Goal: Task Accomplishment & Management: Use online tool/utility

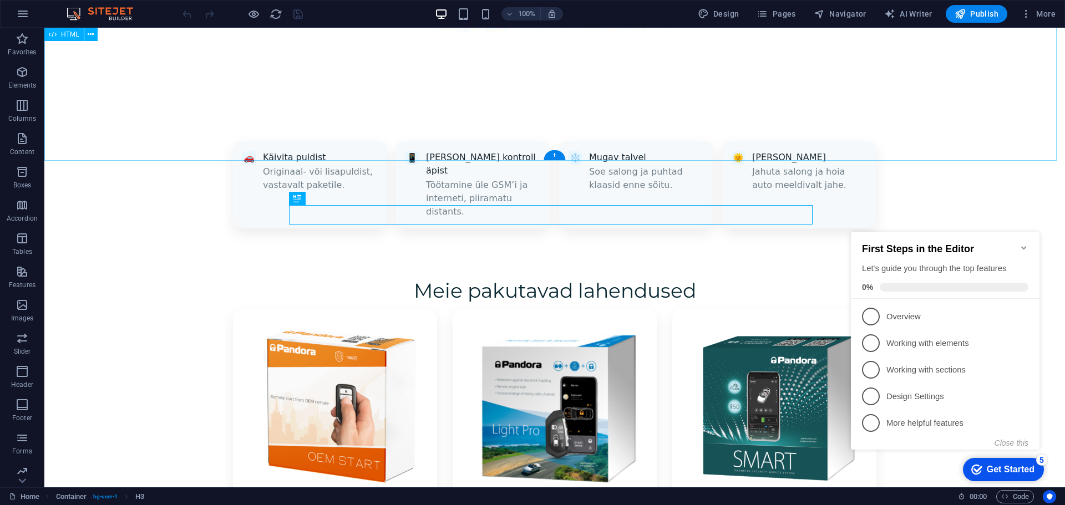
scroll to position [1166, 0]
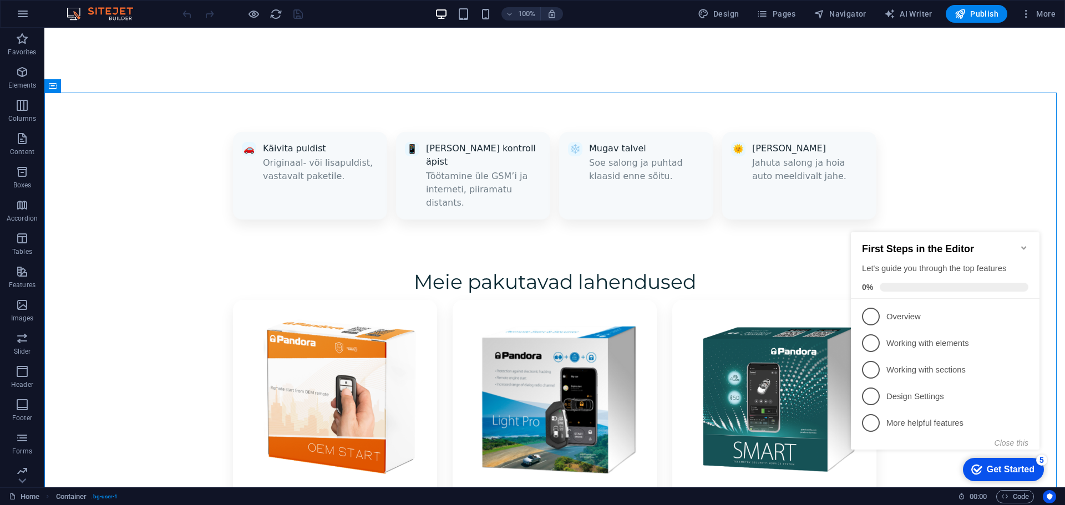
click at [1026, 243] on icon "Minimize checklist" at bounding box center [1023, 247] width 9 height 9
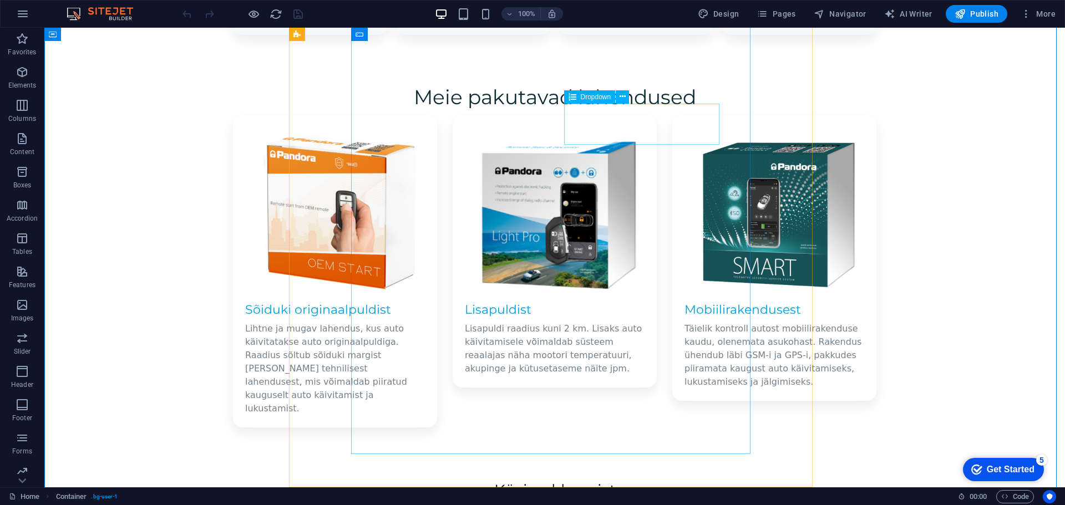
scroll to position [1295, 0]
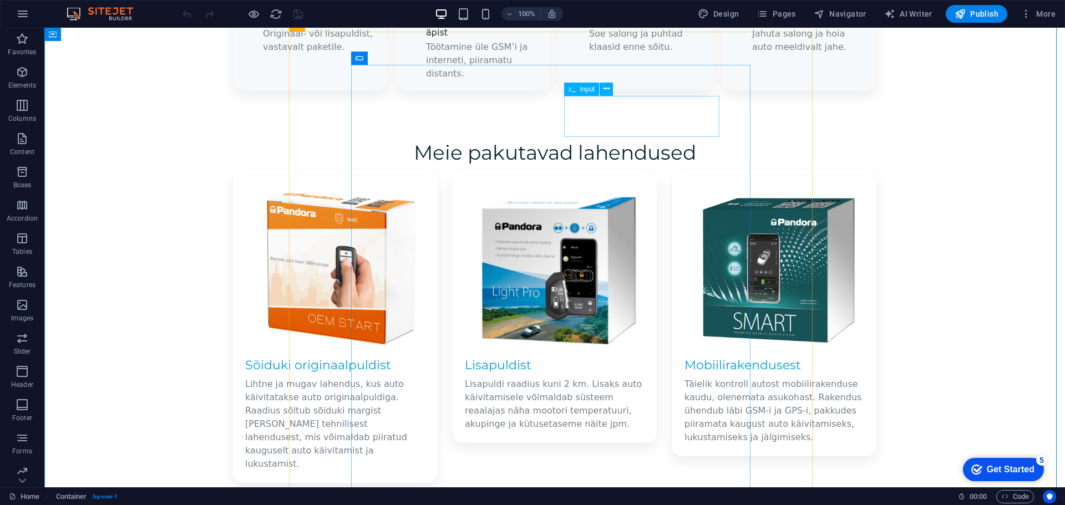
click div "Telefon"
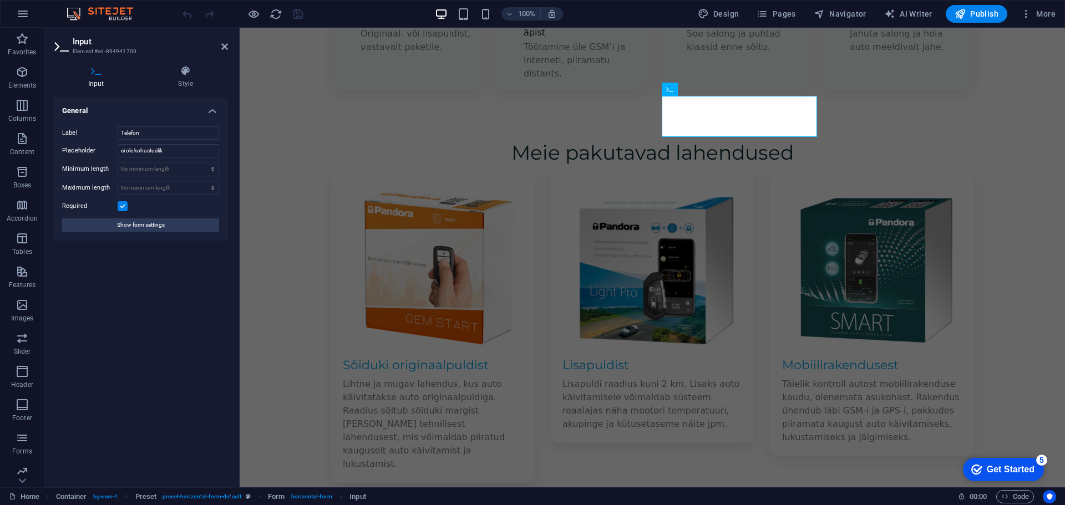
click at [122, 207] on label at bounding box center [123, 206] width 10 height 10
click at [0, 0] on input "Required" at bounding box center [0, 0] width 0 height 0
click at [978, 18] on span "Publish" at bounding box center [976, 13] width 44 height 11
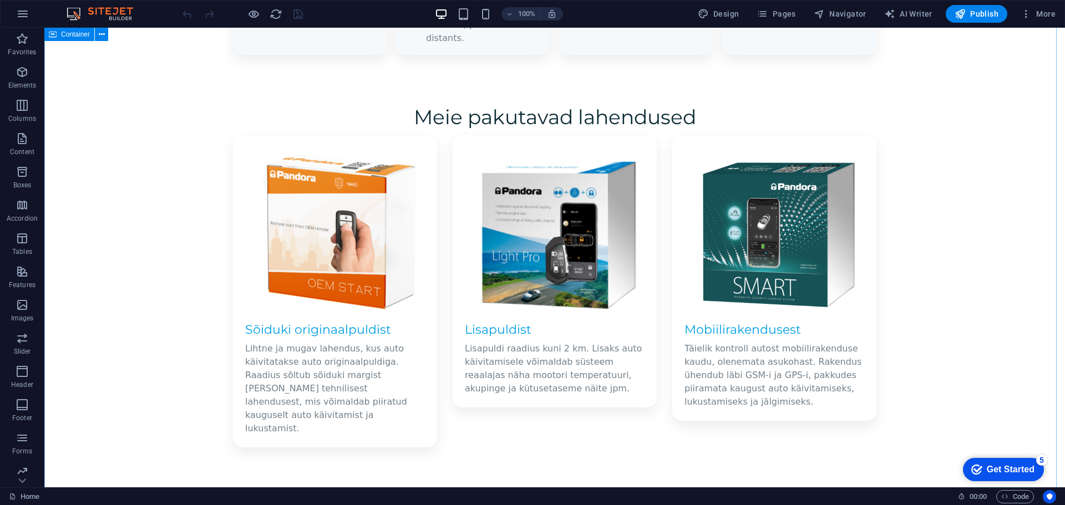
scroll to position [1275, 0]
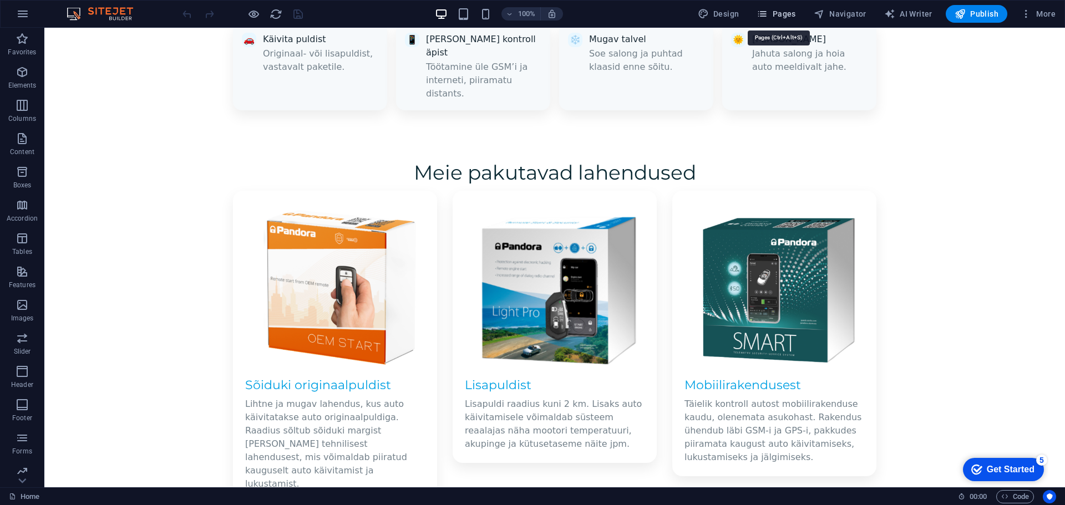
click at [781, 15] on span "Pages" at bounding box center [775, 13] width 39 height 11
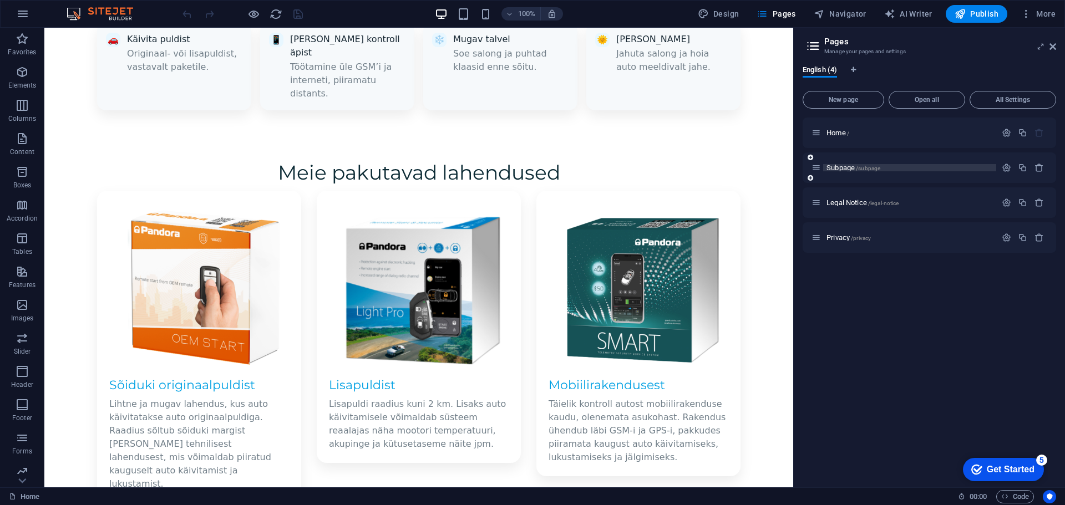
click at [838, 165] on span "Subpage /subpage" at bounding box center [853, 168] width 54 height 8
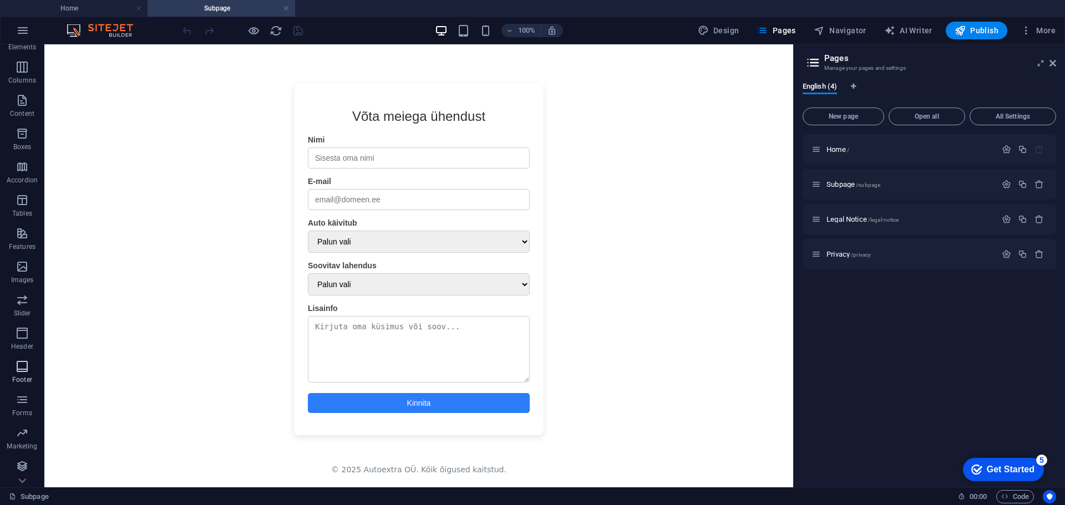
scroll to position [56, 0]
click at [23, 405] on icon "button" at bounding box center [22, 398] width 13 height 13
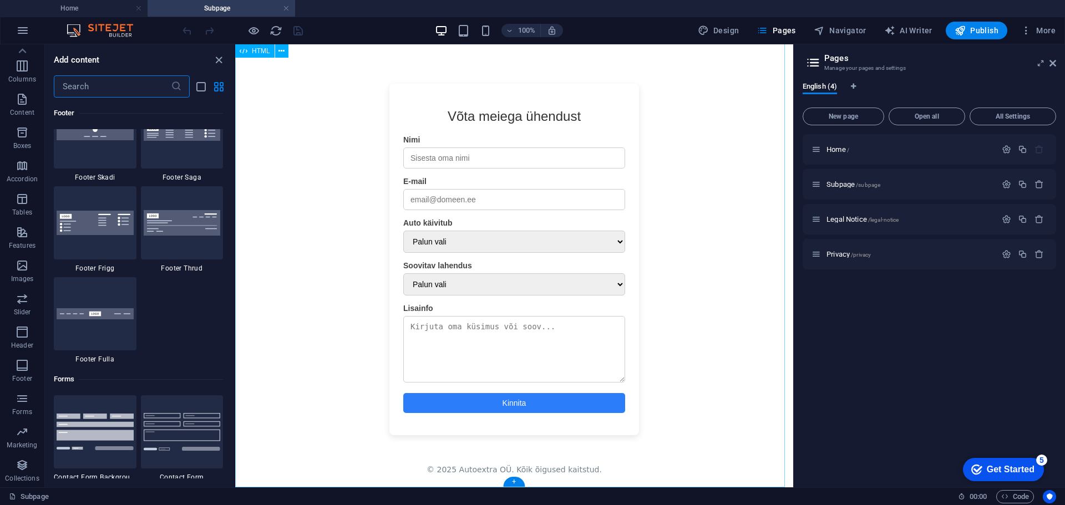
scroll to position [8096, 0]
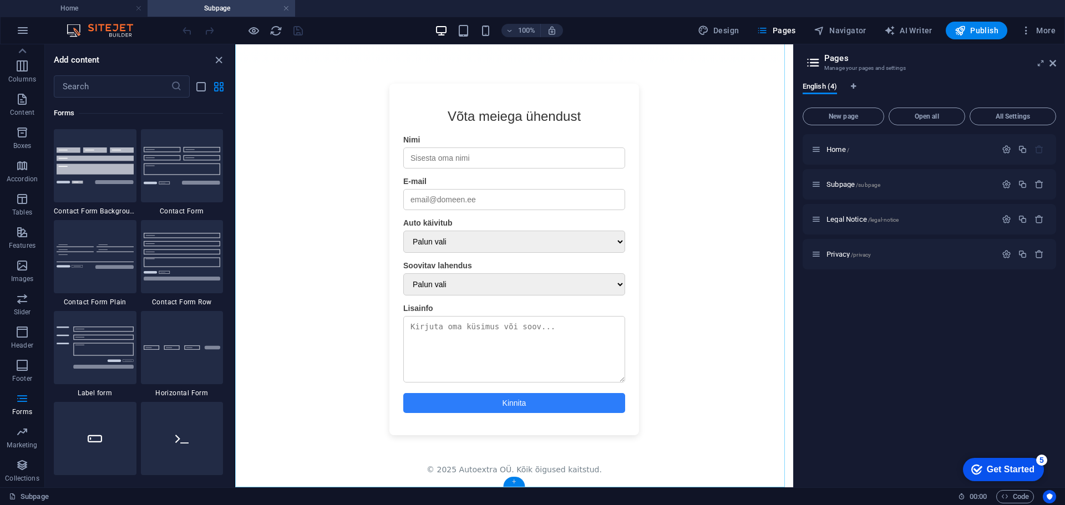
click at [513, 479] on div "+" at bounding box center [514, 482] width 22 height 10
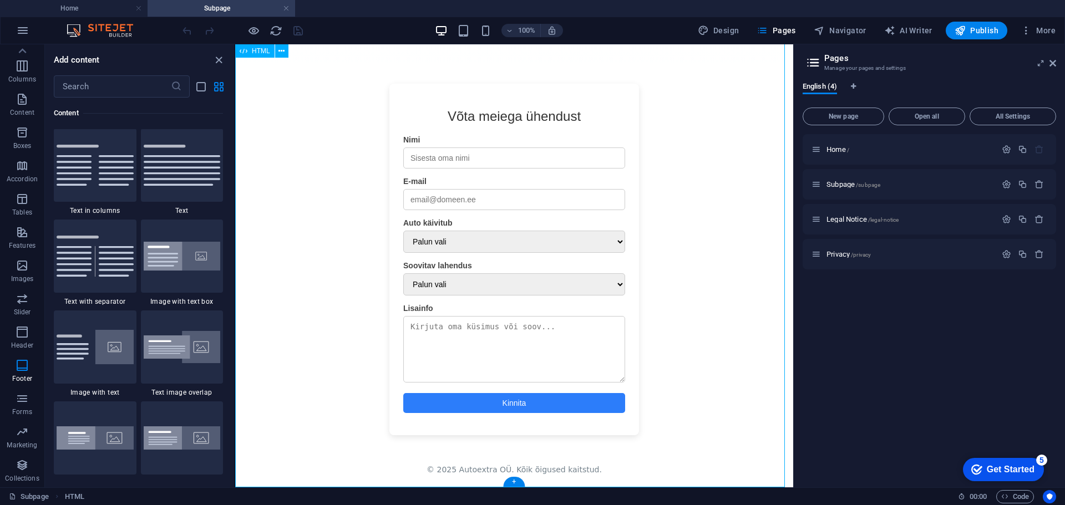
scroll to position [1940, 0]
click at [26, 411] on p "Forms" at bounding box center [22, 412] width 20 height 9
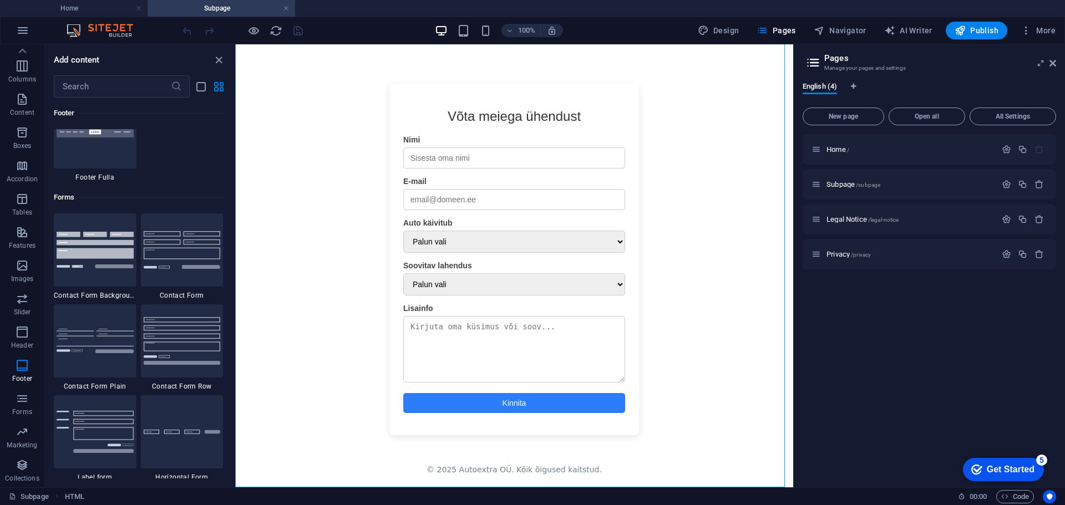
scroll to position [7985, 0]
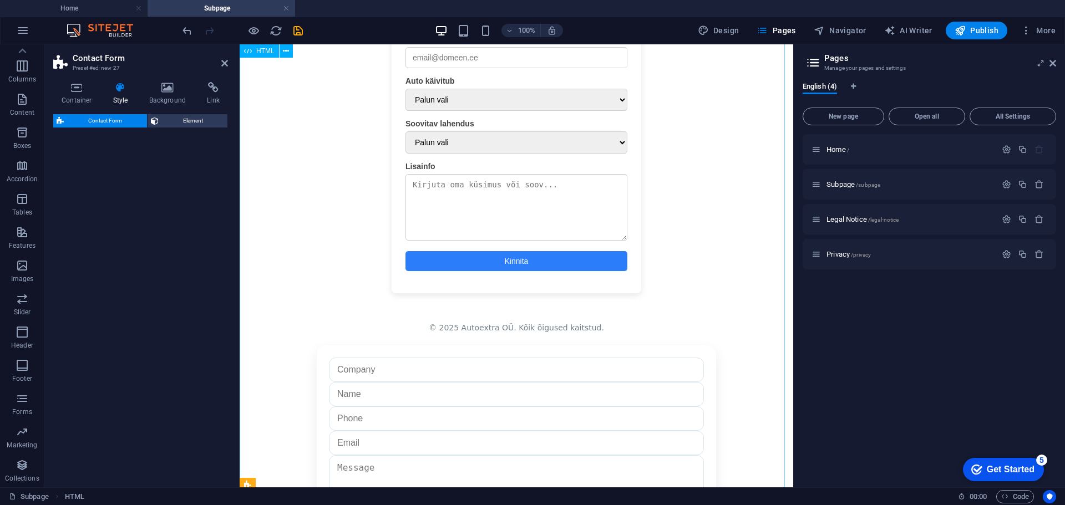
select select "rem"
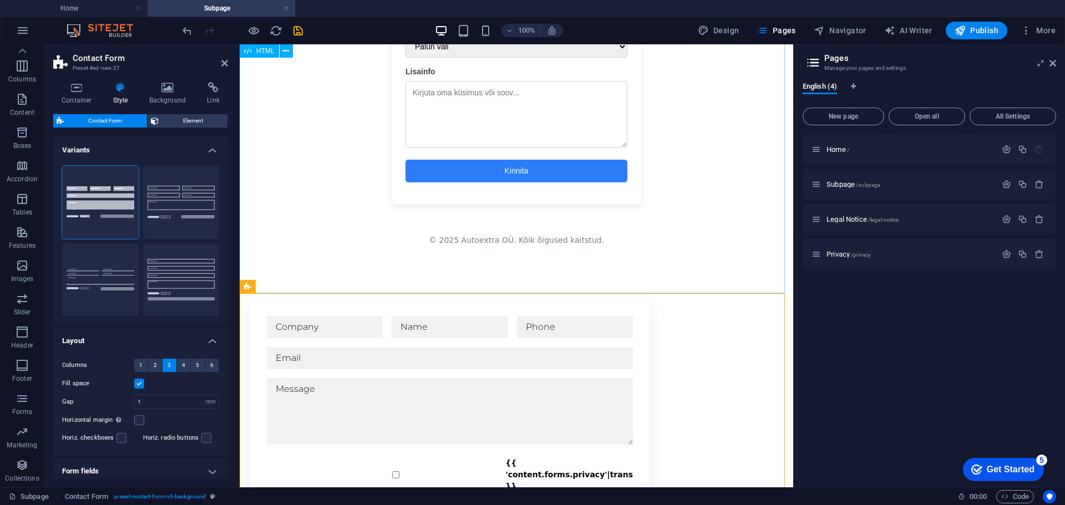
scroll to position [1644, 0]
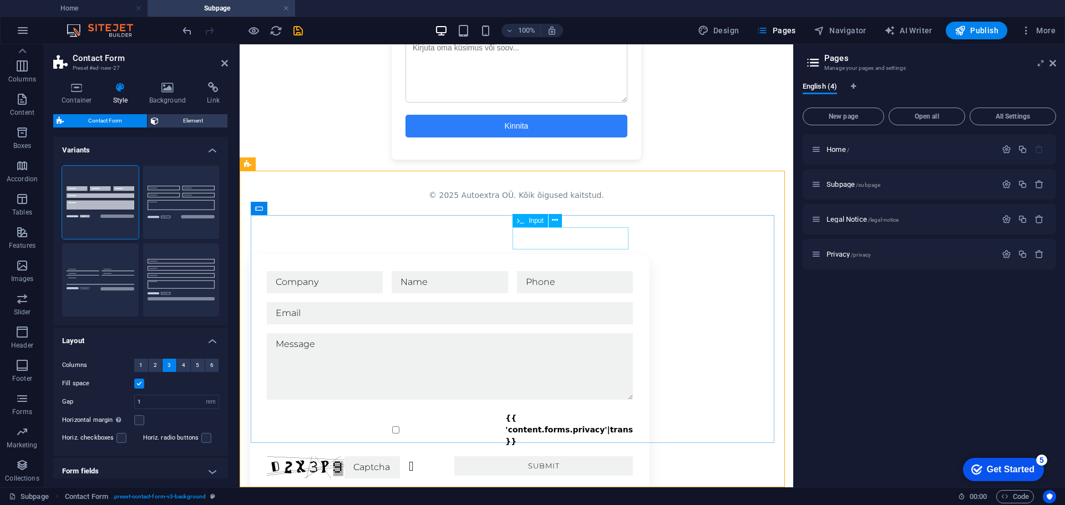
click at [532, 271] on input "text" at bounding box center [575, 282] width 116 height 22
click at [532, 221] on span "Input" at bounding box center [535, 220] width 15 height 7
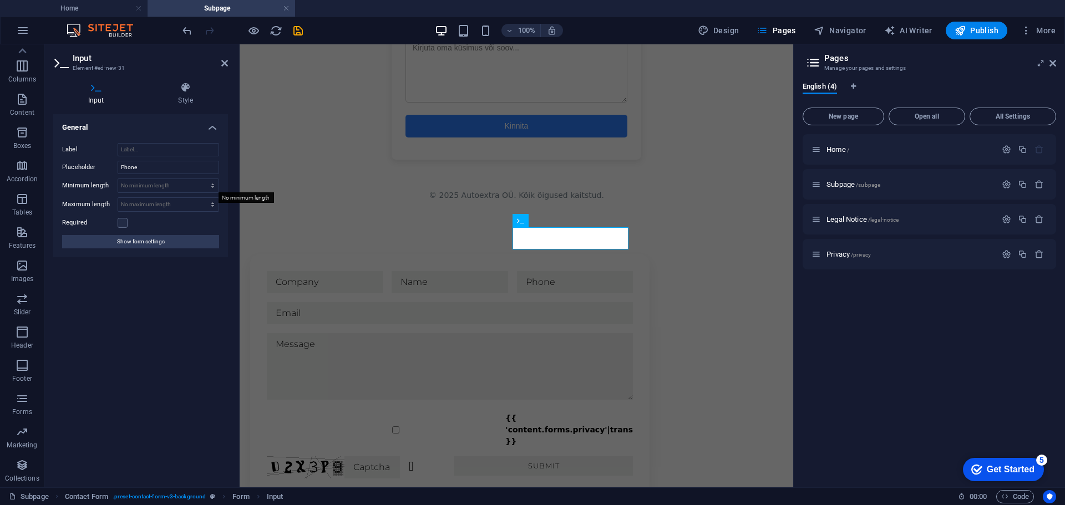
scroll to position [1609, 0]
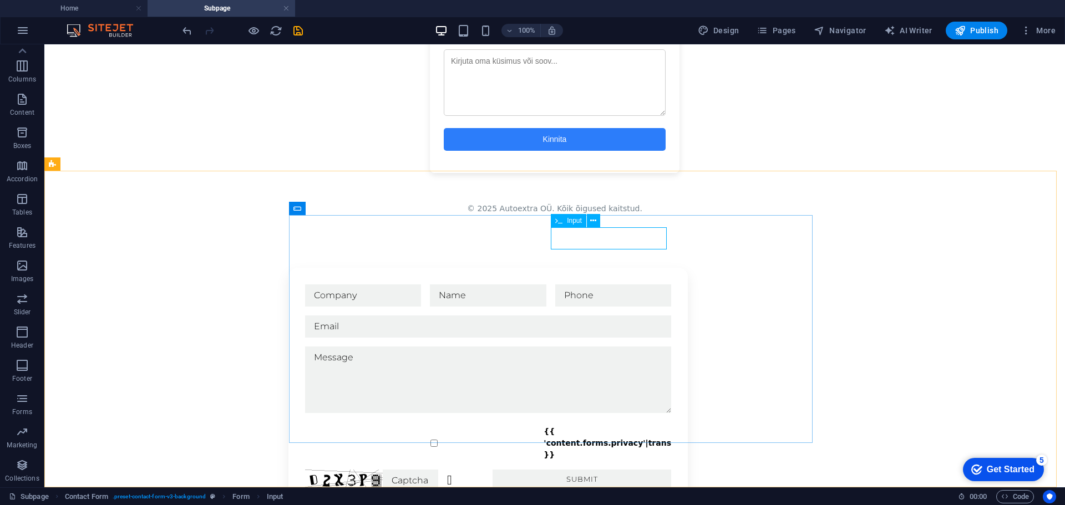
click at [577, 223] on span "Input" at bounding box center [574, 220] width 15 height 7
click at [590, 221] on icon at bounding box center [593, 221] width 6 height 12
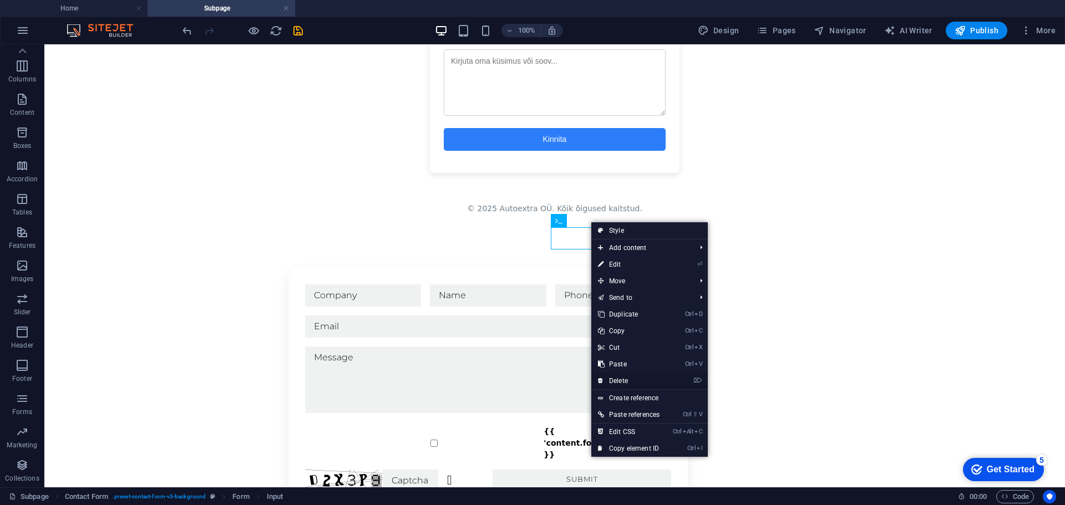
click at [635, 382] on link "⌦ Delete" at bounding box center [628, 381] width 75 height 17
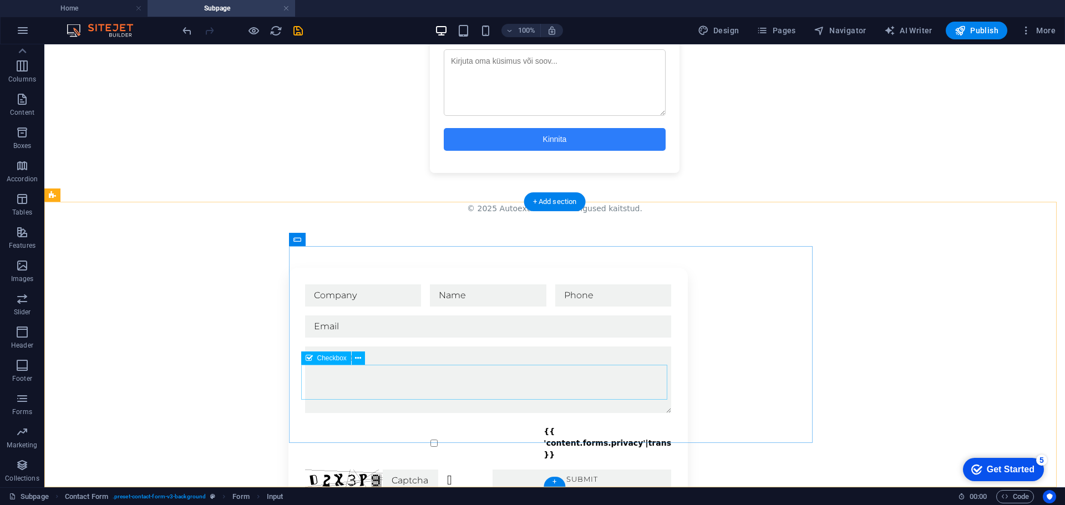
scroll to position [1578, 0]
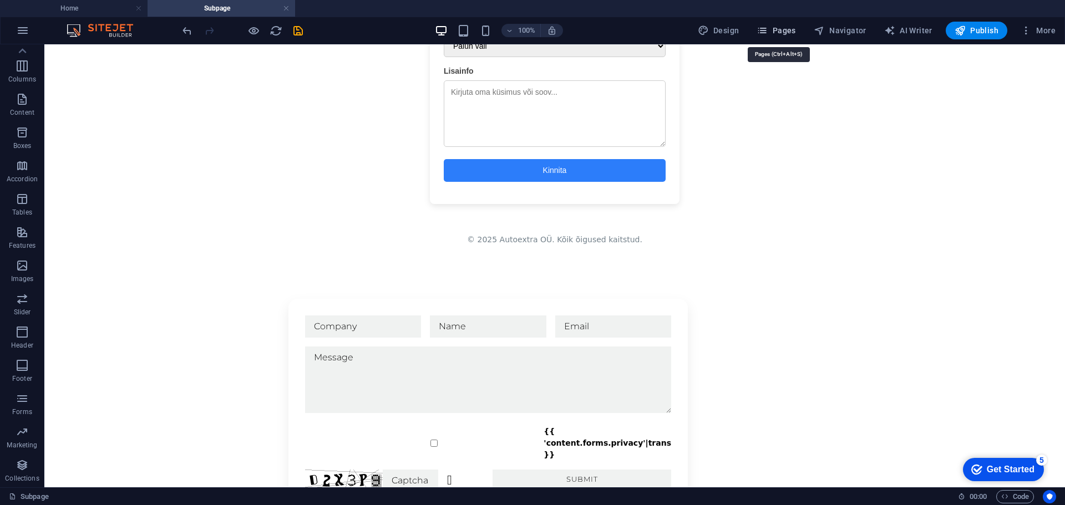
click at [792, 29] on span "Pages" at bounding box center [775, 30] width 39 height 11
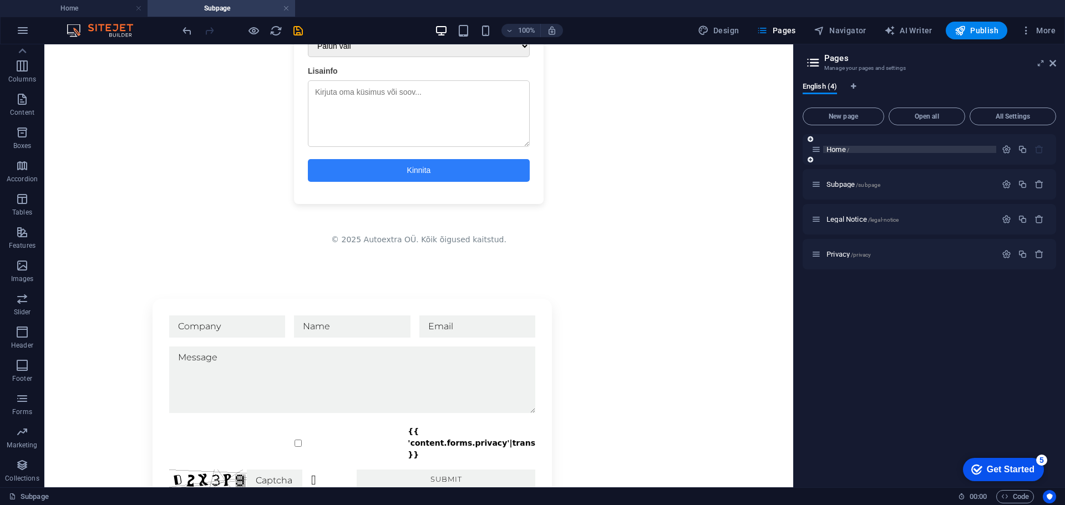
click at [842, 150] on span "Home /" at bounding box center [837, 149] width 23 height 8
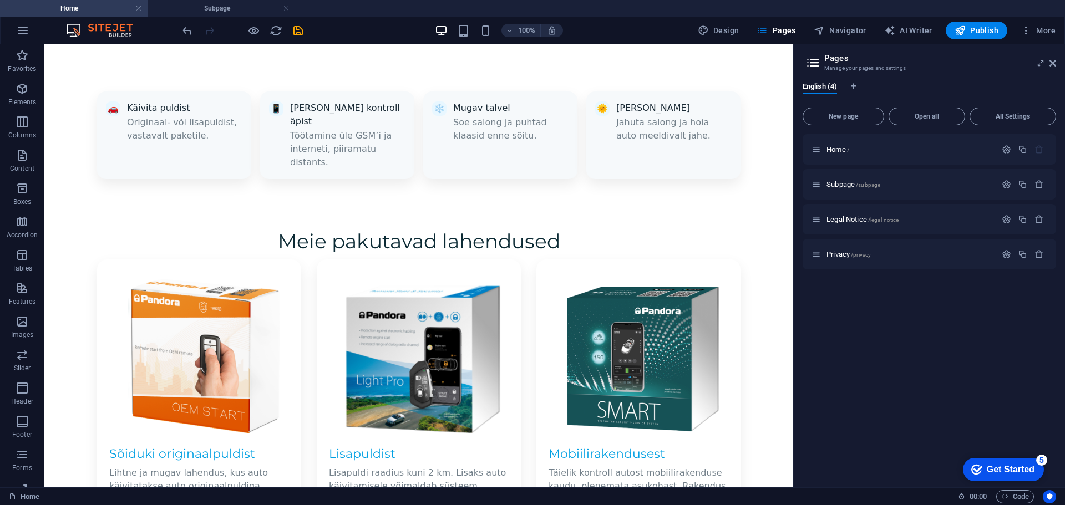
scroll to position [1275, 0]
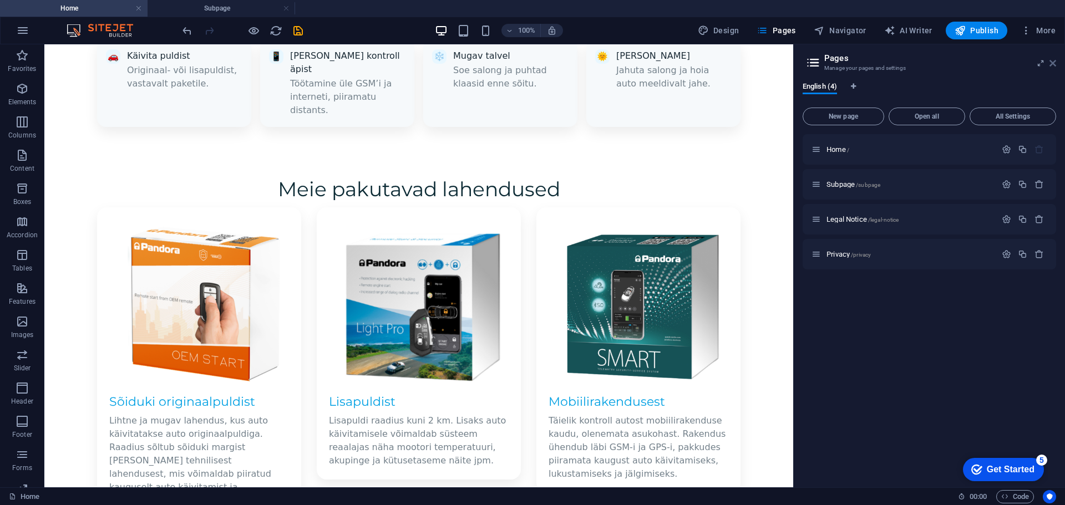
click at [1051, 63] on icon at bounding box center [1052, 63] width 7 height 9
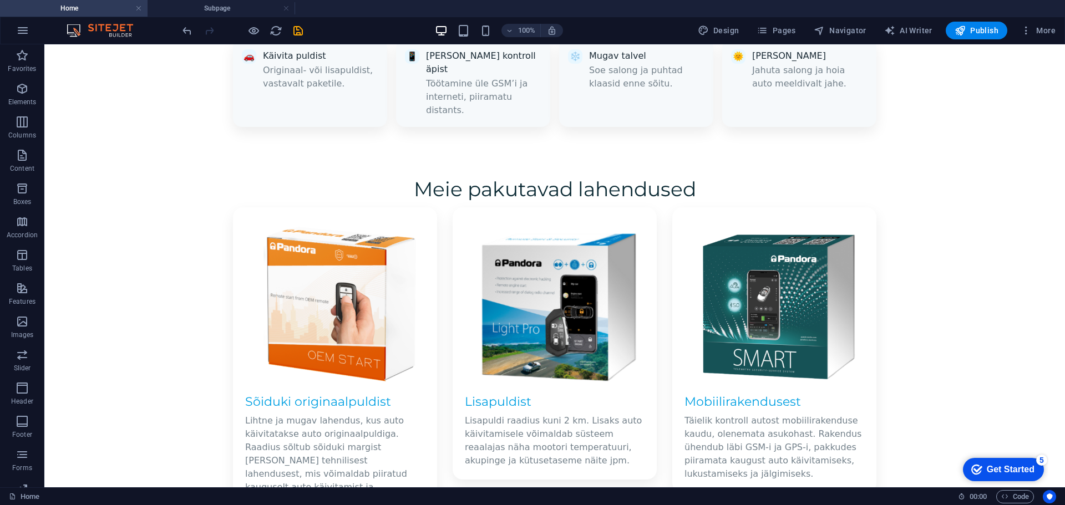
click at [1002, 467] on div "Get Started" at bounding box center [1011, 470] width 48 height 10
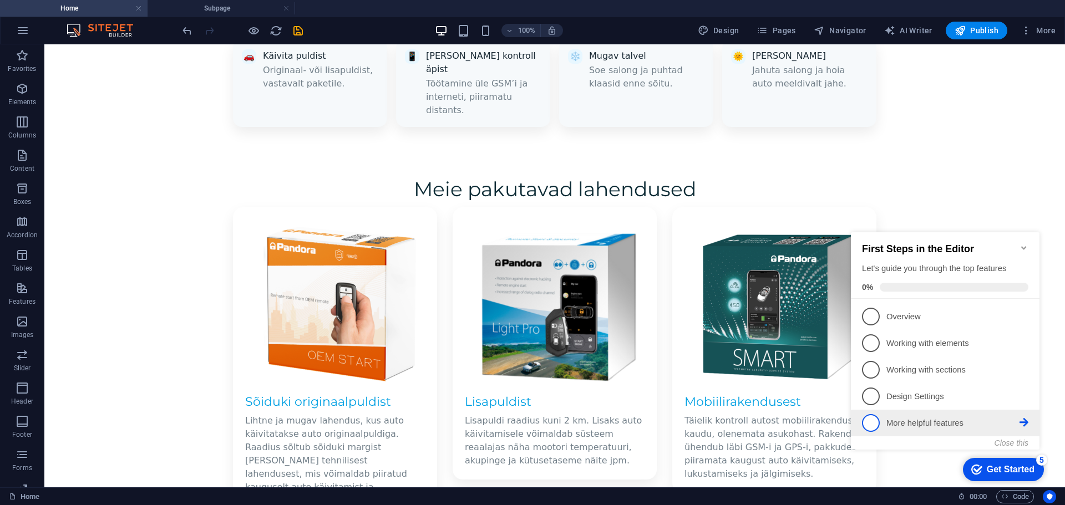
click at [933, 423] on p "More helpful features - incomplete" at bounding box center [952, 424] width 133 height 12
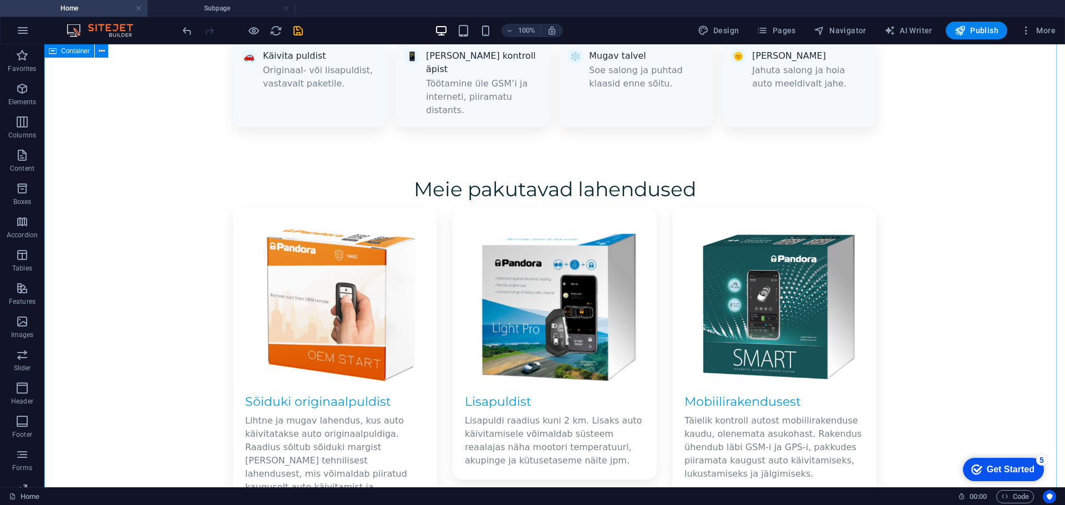
scroll to position [0, 0]
click at [985, 460] on div "checkmark Get Started 5" at bounding box center [1003, 469] width 81 height 23
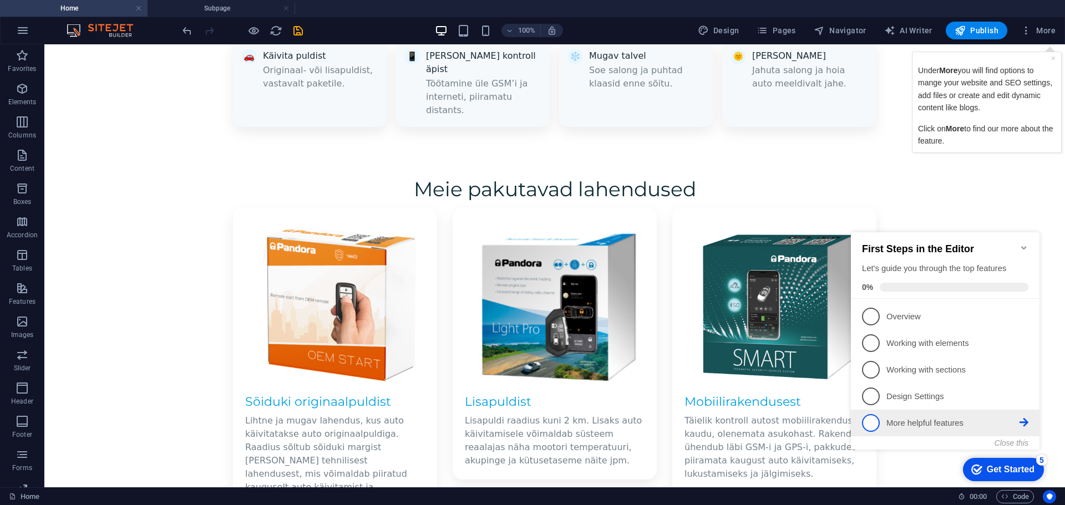
click at [876, 423] on span "5" at bounding box center [871, 423] width 18 height 18
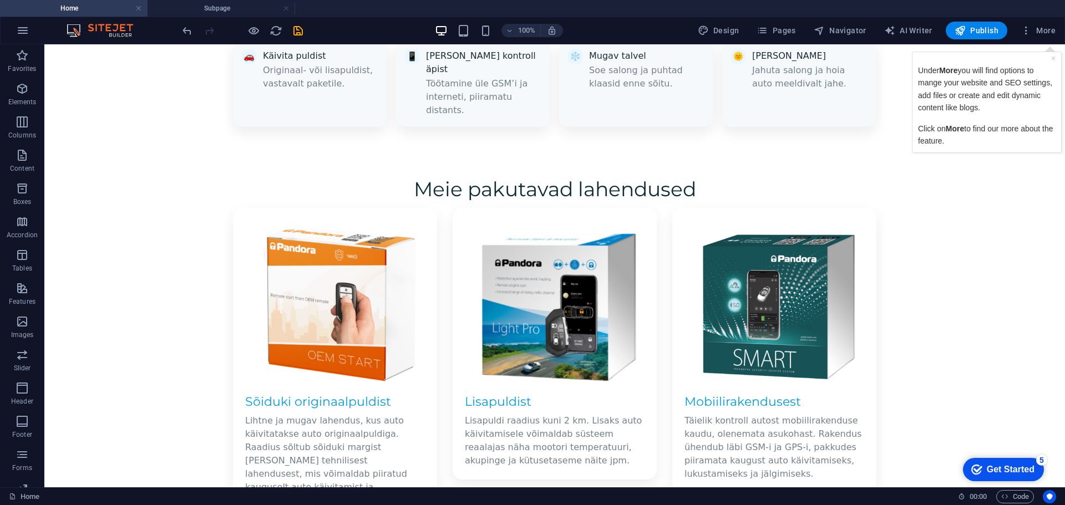
click at [983, 461] on div "checkmark Get Started 5" at bounding box center [1003, 469] width 81 height 23
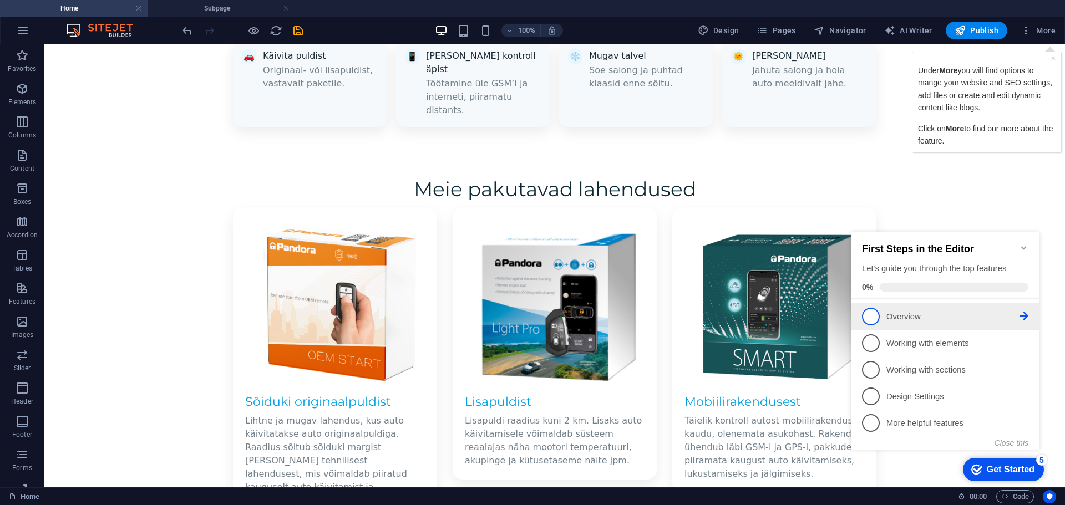
click at [1026, 316] on icon at bounding box center [1023, 316] width 9 height 9
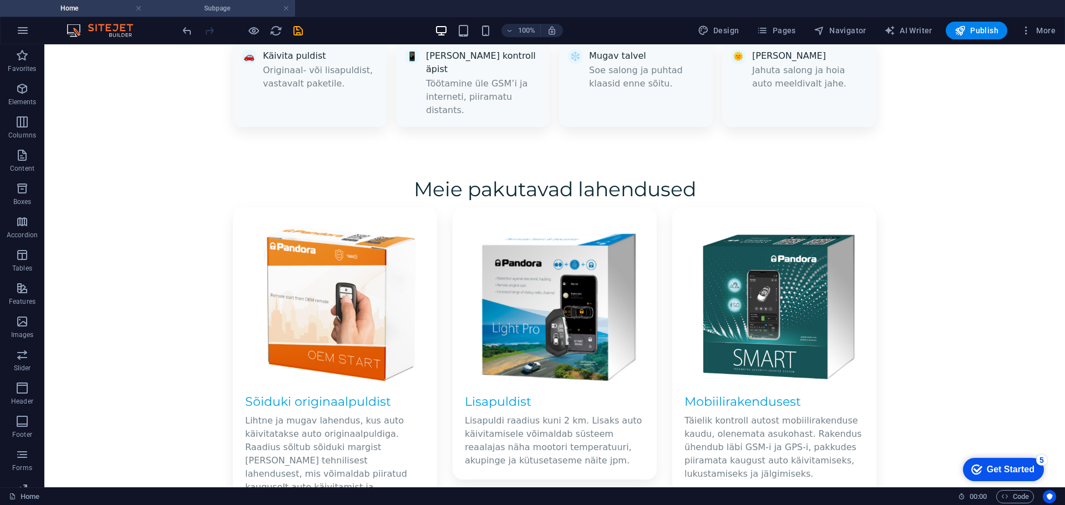
click at [202, 6] on h4 "Subpage" at bounding box center [222, 8] width 148 height 12
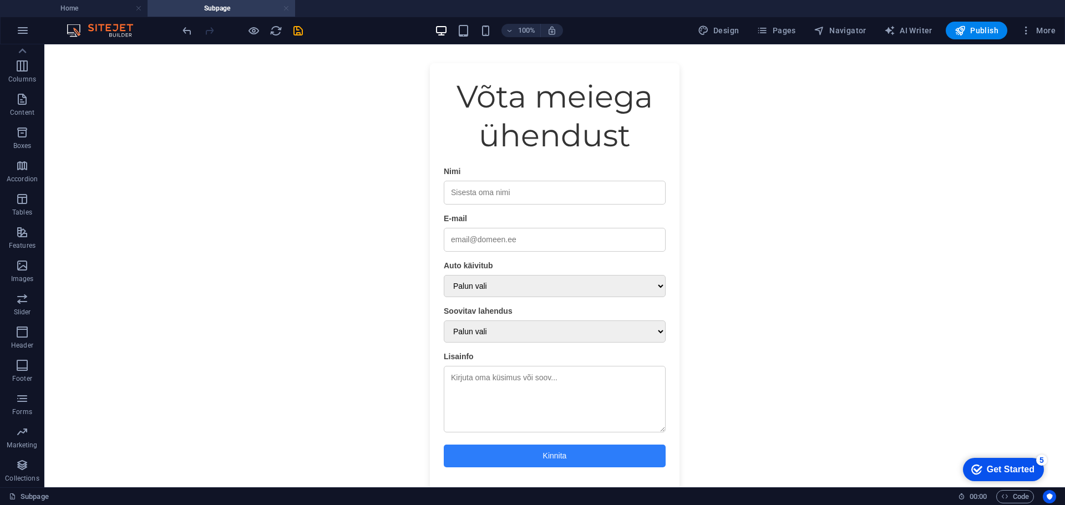
scroll to position [1578, 0]
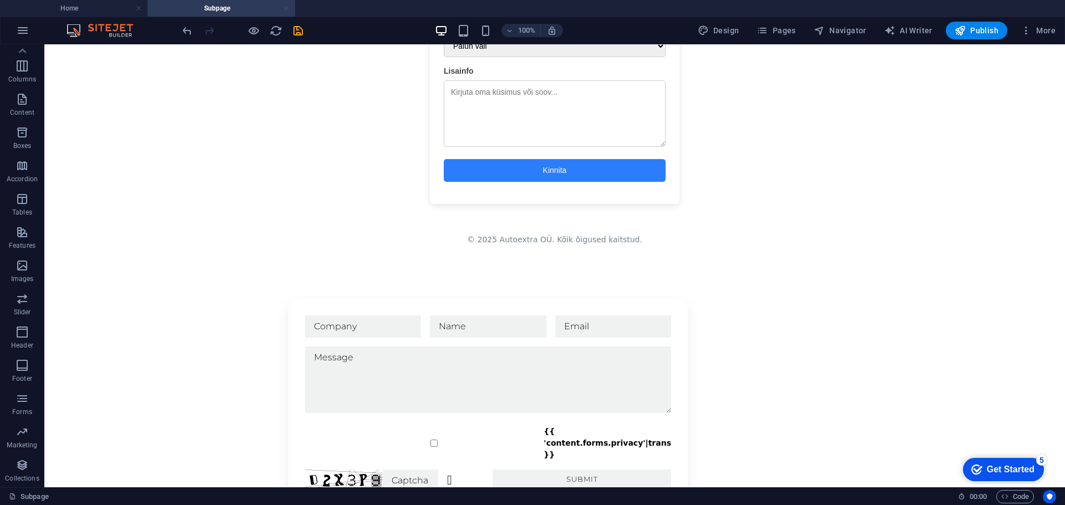
click at [287, 9] on link at bounding box center [286, 8] width 7 height 11
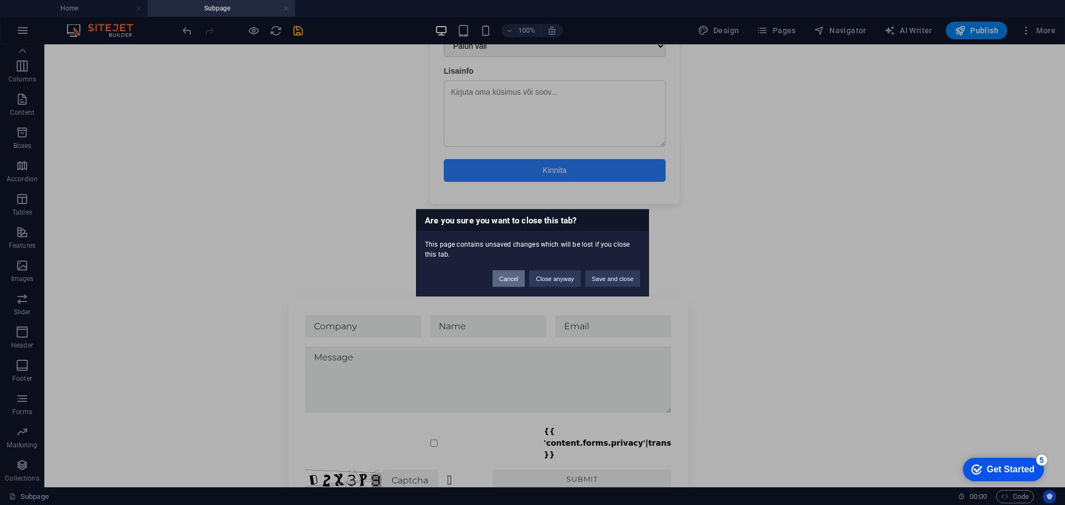
click at [505, 281] on button "Cancel" at bounding box center [508, 278] width 32 height 17
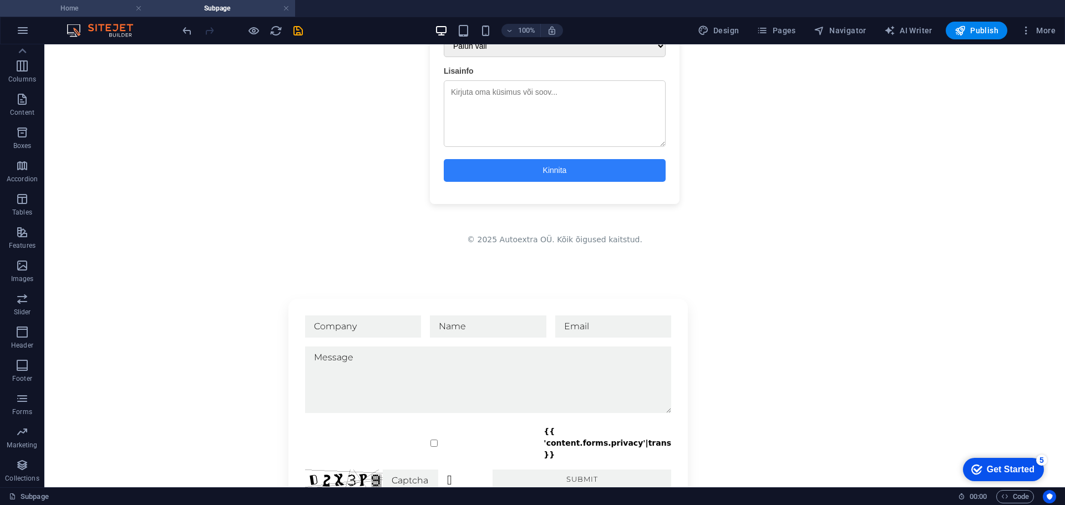
click at [84, 8] on h4 "Home" at bounding box center [74, 8] width 148 height 12
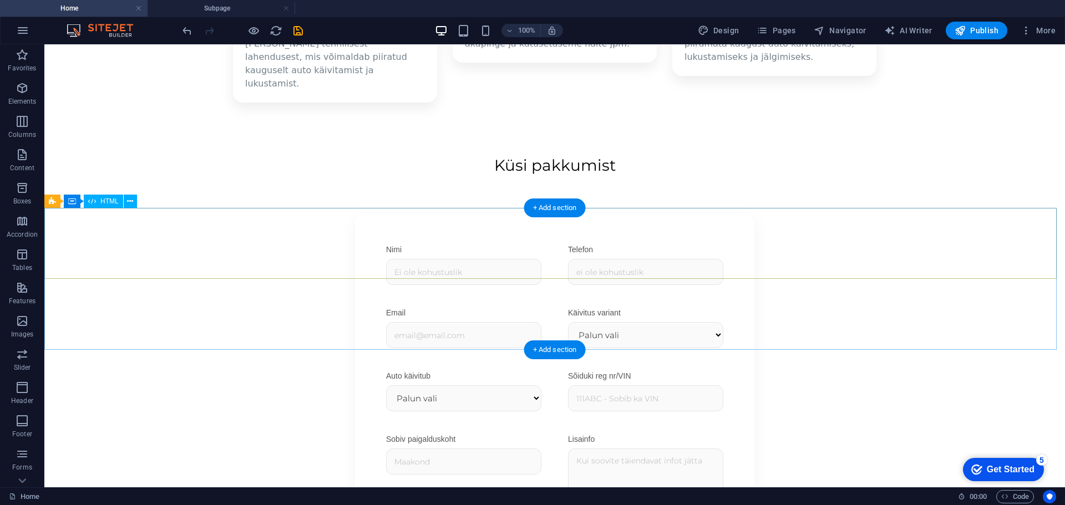
scroll to position [1700, 0]
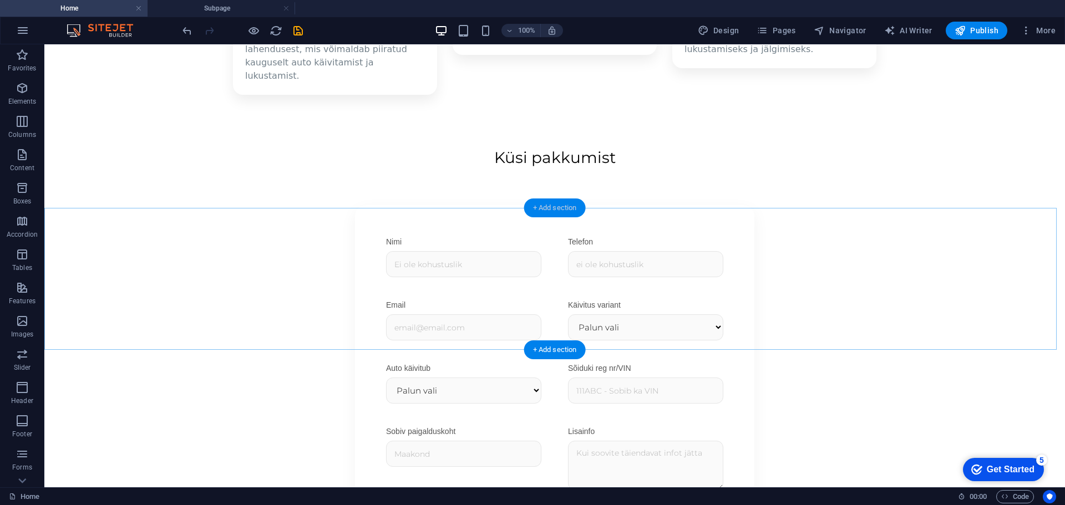
click at [542, 210] on div "+ Add section" at bounding box center [555, 208] width 62 height 19
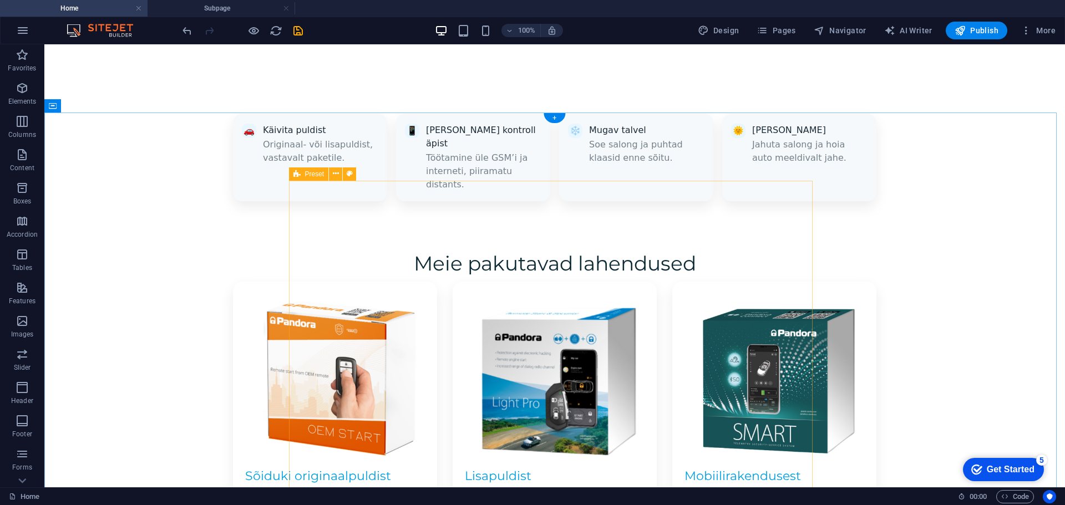
scroll to position [1035, 0]
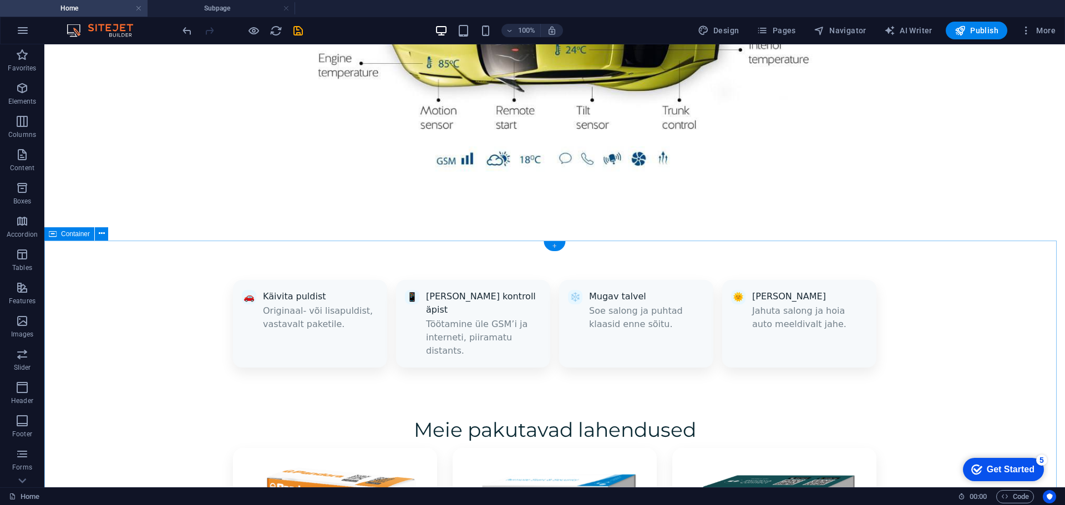
click at [556, 247] on div "+" at bounding box center [554, 246] width 22 height 10
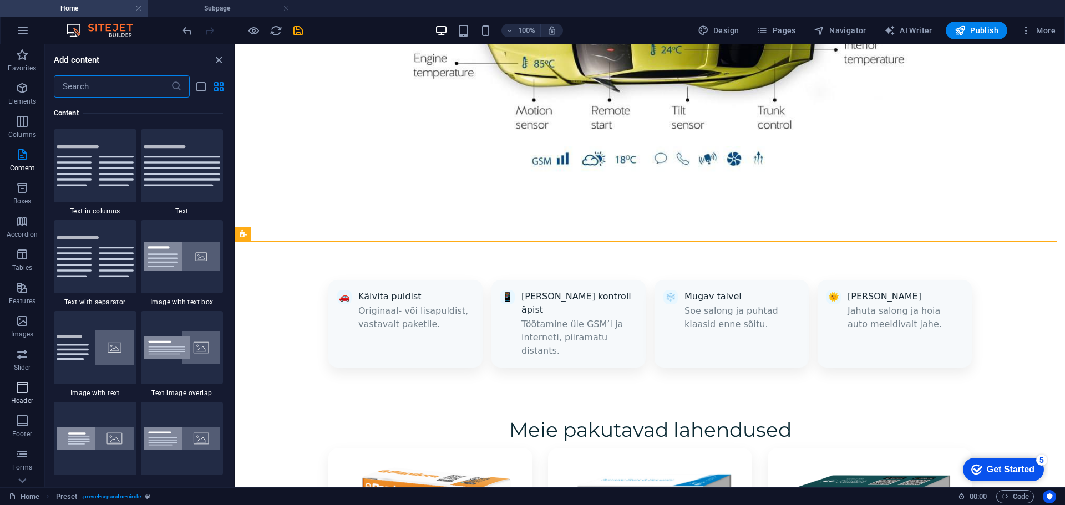
scroll to position [56, 0]
click at [23, 377] on p "Footer" at bounding box center [22, 378] width 20 height 9
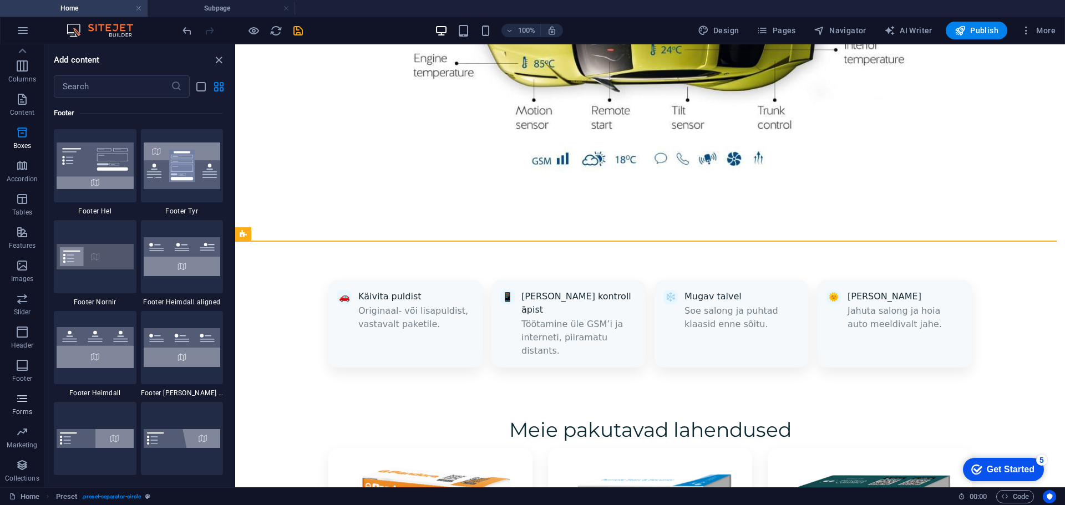
click at [23, 410] on p "Forms" at bounding box center [22, 412] width 20 height 9
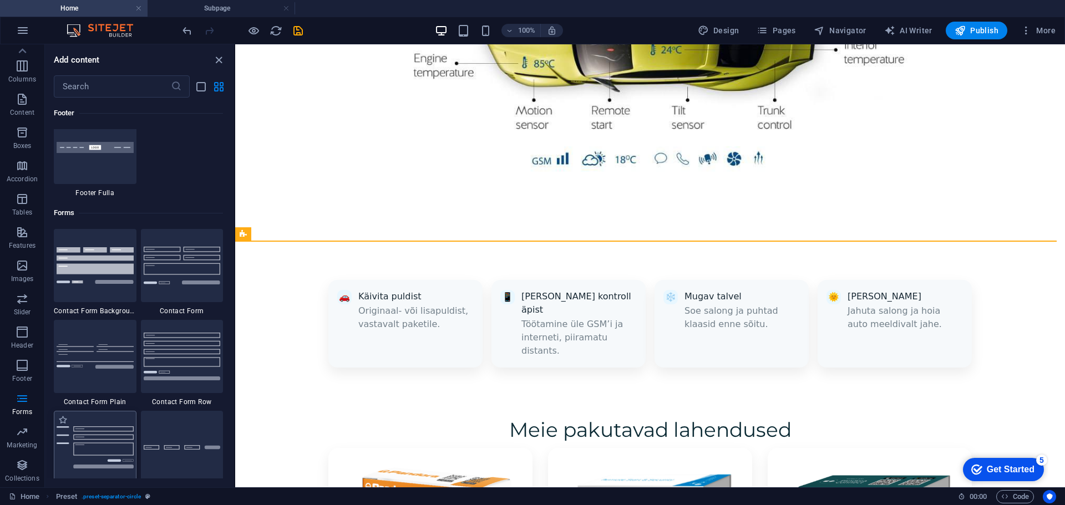
scroll to position [8096, 0]
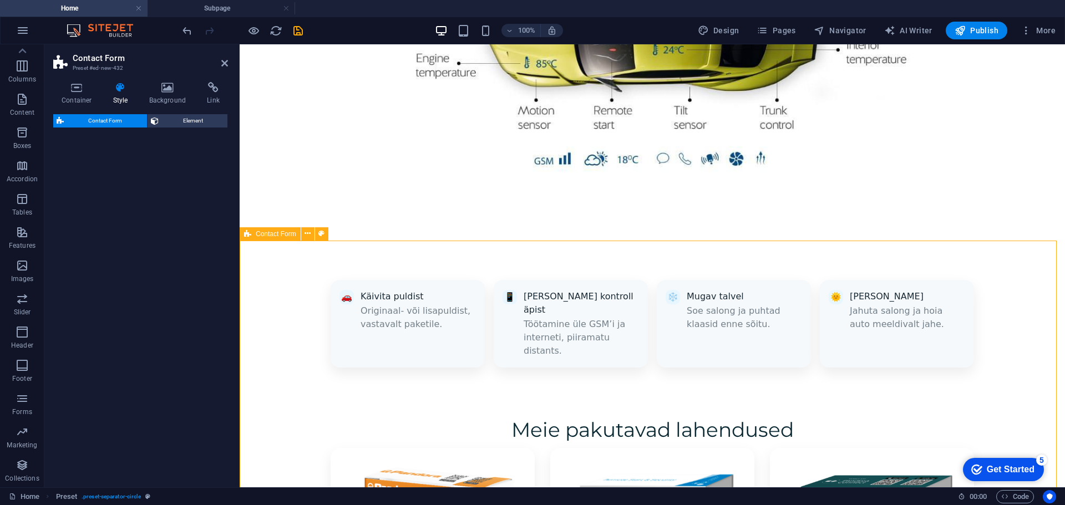
select select "rem"
select select "preset-contact-form-v3-plain"
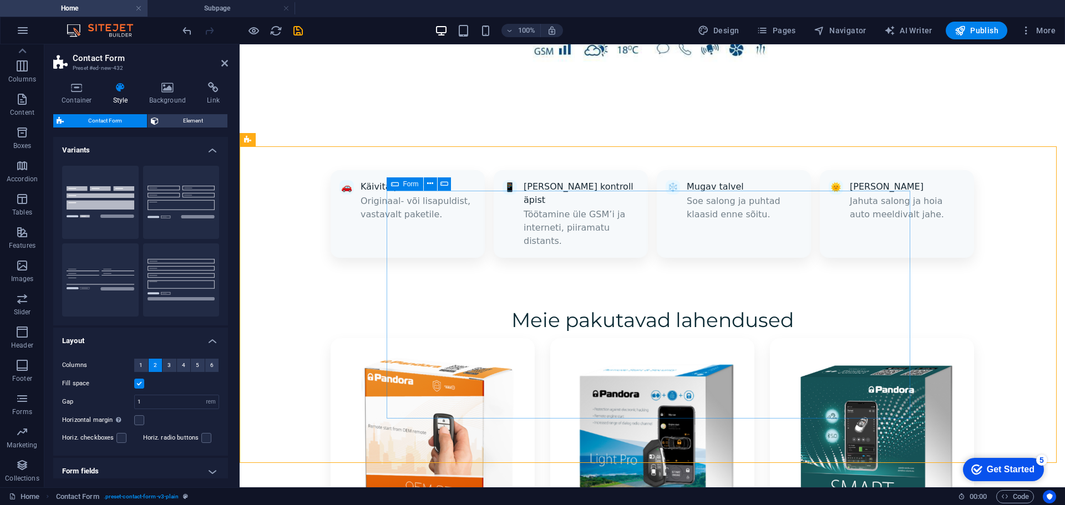
scroll to position [1146, 0]
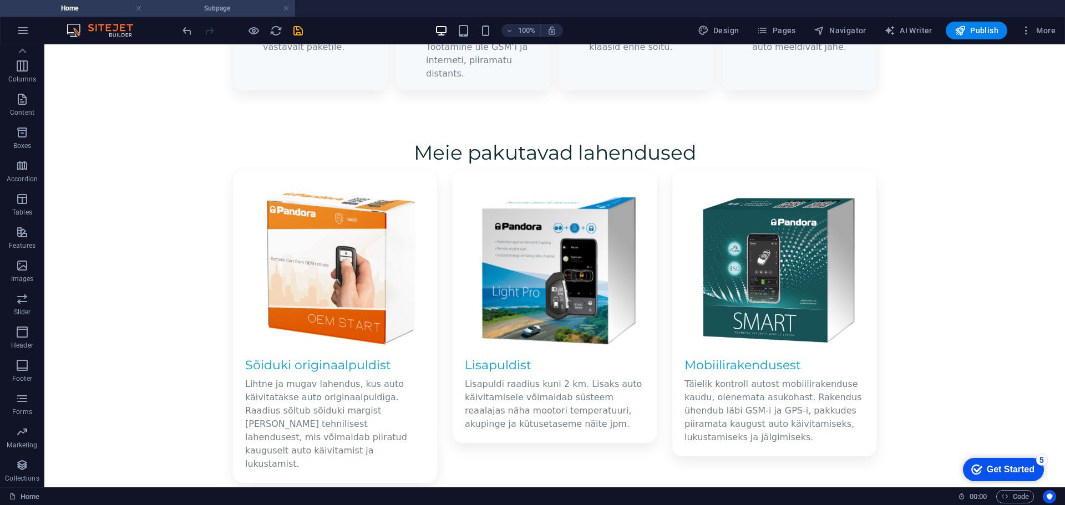
scroll to position [1201, 0]
